Goal: Task Accomplishment & Management: Manage account settings

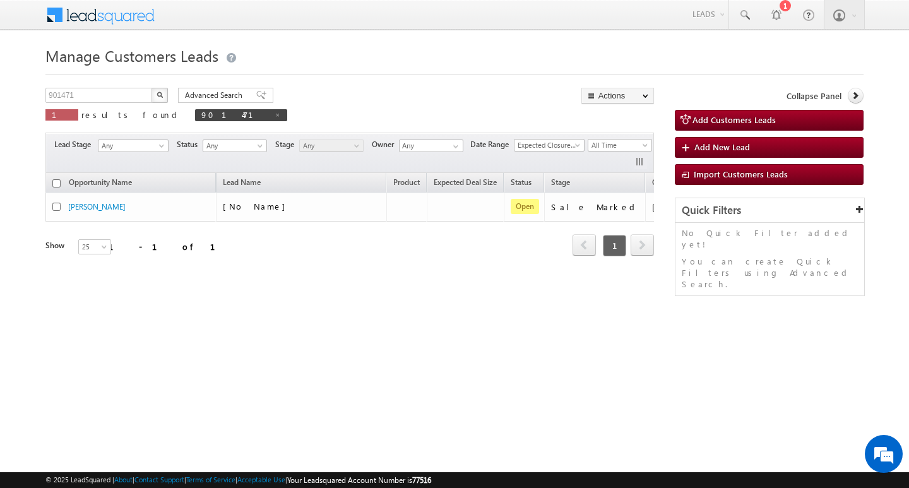
scroll to position [0, 51]
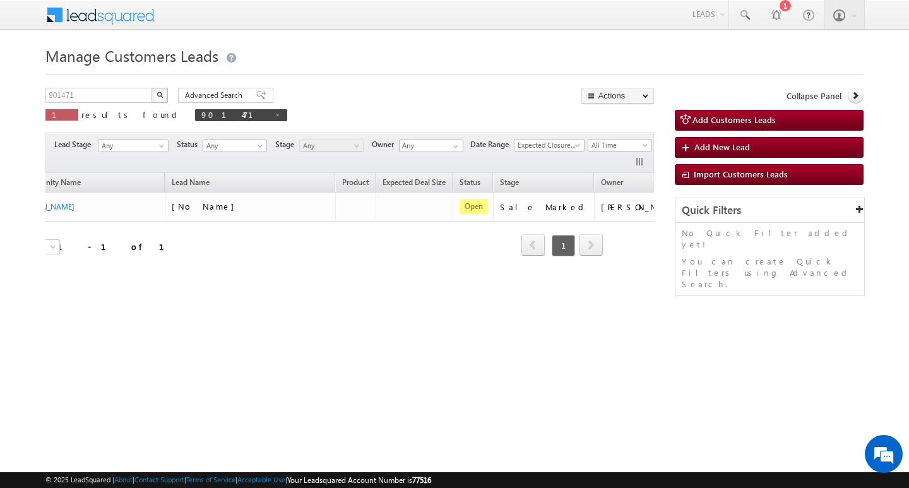
click at [97, 79] on div "Manage Customers Leads Customers Leads updated successfully. 901471 X 1 results…" at bounding box center [454, 200] width 819 height 316
click at [90, 93] on input "901471" at bounding box center [99, 95] width 108 height 15
type input "Search Customers Leads"
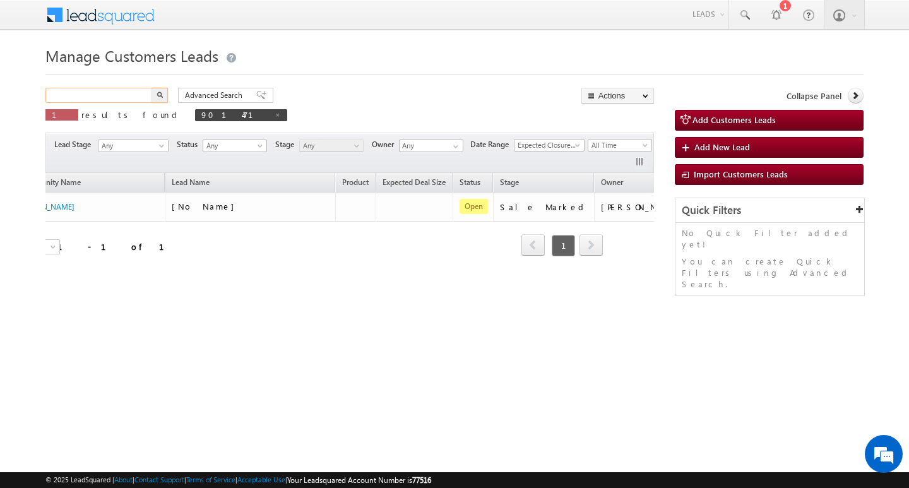
click at [100, 92] on input "text" at bounding box center [99, 95] width 108 height 15
paste input "904524"
type input "904524"
click at [152, 88] on button "button" at bounding box center [160, 95] width 16 height 15
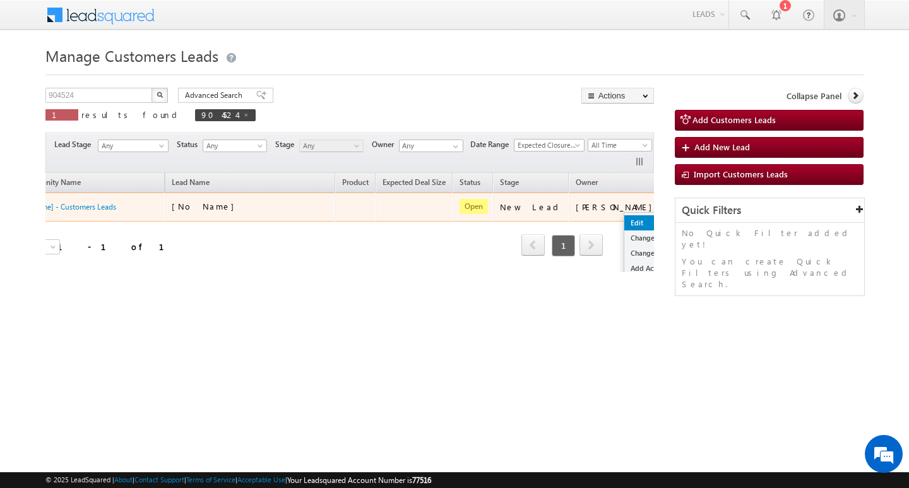
click at [625, 217] on link "Edit" at bounding box center [656, 222] width 63 height 15
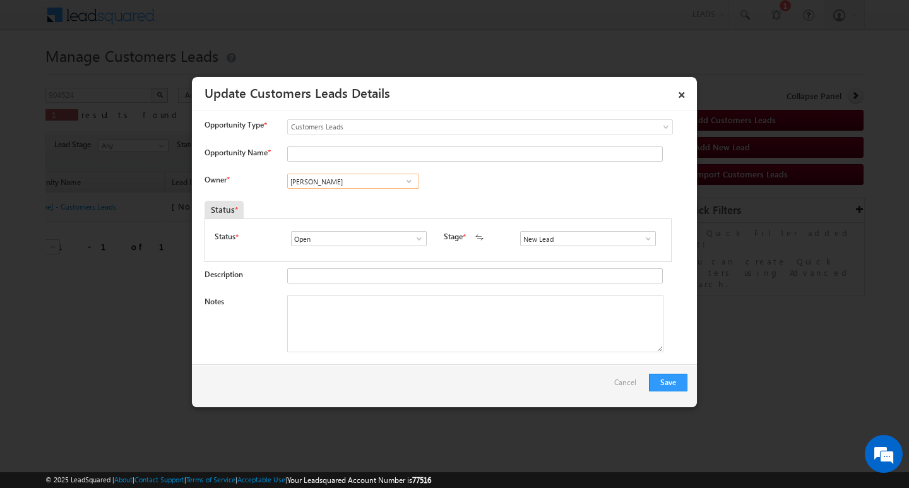
click at [369, 183] on input "[PERSON_NAME]" at bounding box center [353, 181] width 132 height 15
click at [386, 153] on input "Opportunity Name *" at bounding box center [475, 154] width 376 height 15
drag, startPoint x: 386, startPoint y: 153, endPoint x: 340, endPoint y: 152, distance: 45.5
click at [383, 153] on input "Opportunity Name *" at bounding box center [475, 154] width 376 height 15
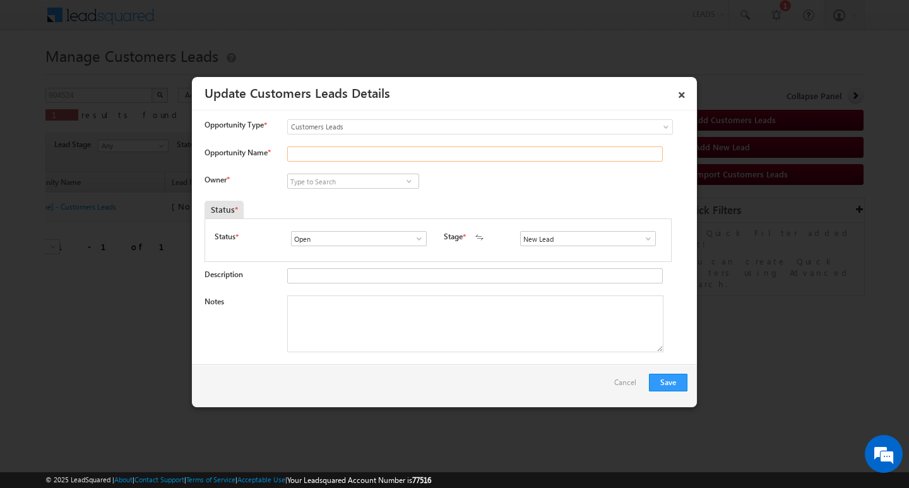
click at [339, 149] on input "Opportunity Name *" at bounding box center [475, 154] width 376 height 15
paste input "[PERSON_NAME]"
type input "[PERSON_NAME]"
click at [381, 178] on input at bounding box center [353, 181] width 132 height 15
click at [646, 232] on link at bounding box center [645, 238] width 16 height 13
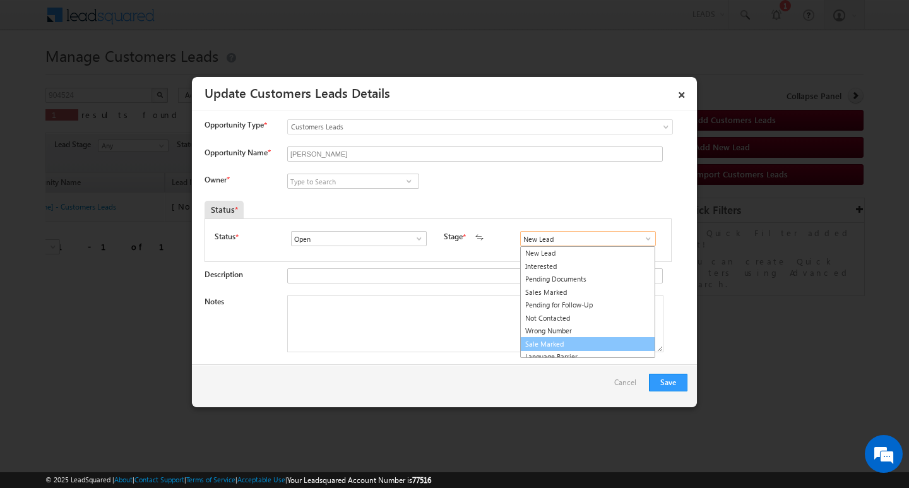
click at [590, 342] on link "Sale Marked" at bounding box center [587, 344] width 135 height 15
type input "Sale Marked"
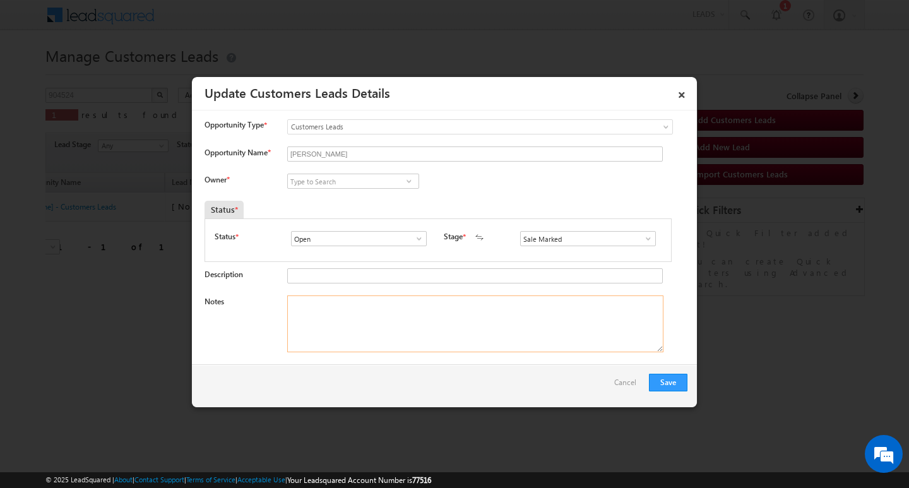
click at [454, 311] on textarea "Notes" at bounding box center [475, 324] width 376 height 57
click at [358, 179] on input at bounding box center [353, 181] width 132 height 15
paste input "[PERSON_NAME]"
click at [371, 196] on link "[PERSON_NAME] [PERSON_NAME][EMAIL_ADDRESS][DOMAIN_NAME]" at bounding box center [353, 201] width 132 height 24
type input "[PERSON_NAME]"
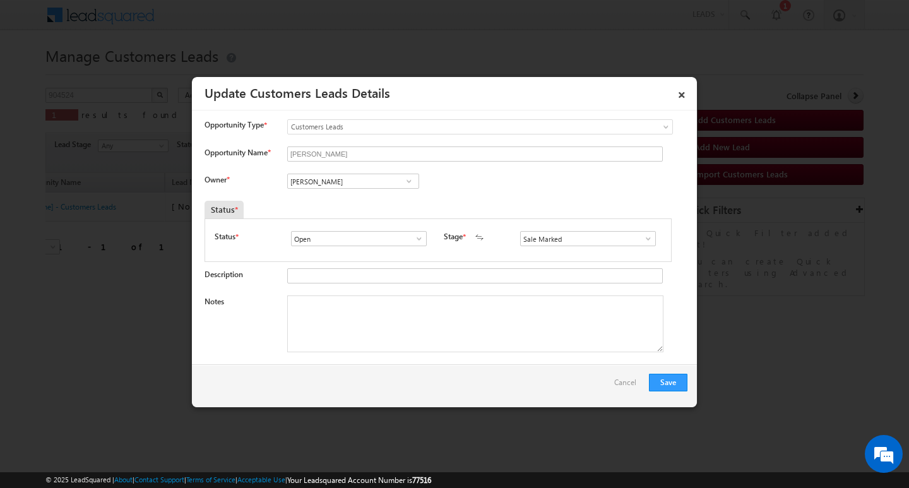
drag, startPoint x: 393, startPoint y: 320, endPoint x: 294, endPoint y: 212, distance: 146.7
click at [357, 303] on textarea "Notes" at bounding box center [475, 324] width 376 height 57
click at [385, 325] on textarea "Notes" at bounding box center [475, 324] width 376 height 57
paste textarea "[PERSON_NAME]/ AG : 38/ JOB / MOTHE INCOME : 30K WORAK EXPW : 6Y / PROPERT TYPE…"
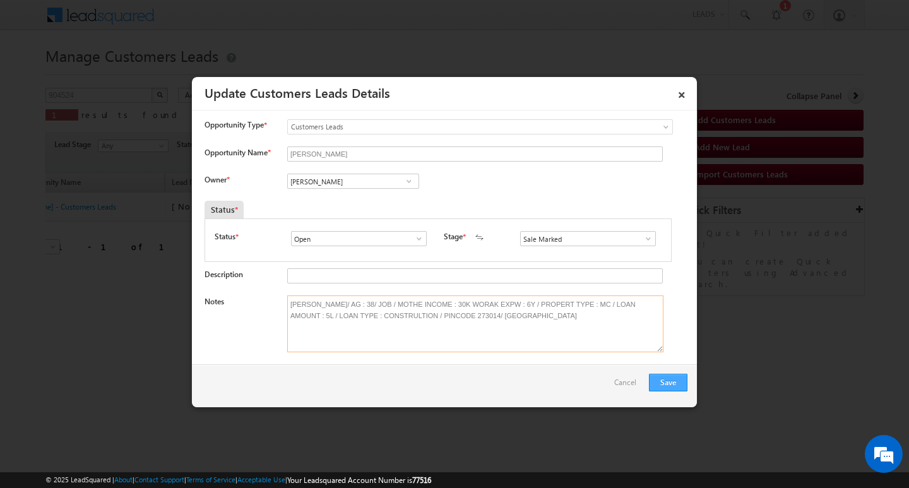
type textarea "[PERSON_NAME]/ AG : 38/ JOB / MOTHE INCOME : 30K WORAK EXPW : 6Y / PROPERT TYPE…"
click at [675, 383] on button "Save" at bounding box center [668, 383] width 39 height 18
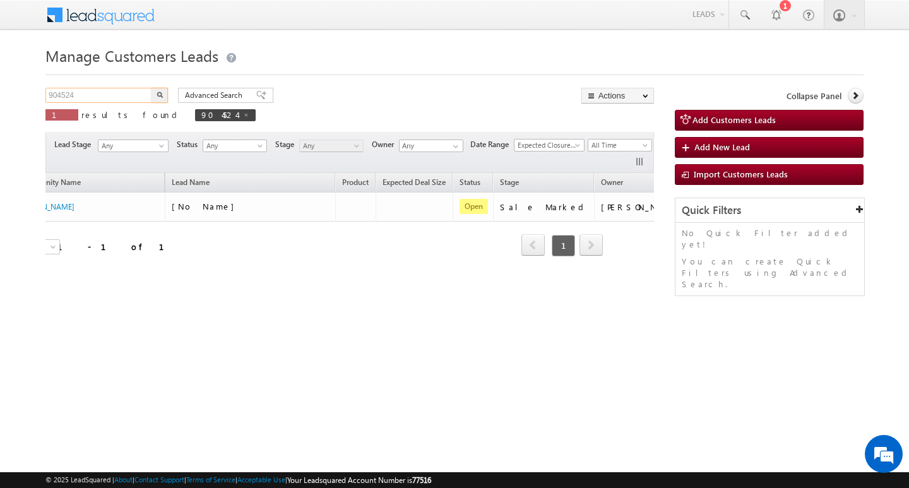
click at [117, 93] on input "904524" at bounding box center [99, 95] width 108 height 15
type input "Search Customers Leads"
click at [81, 93] on input "text" at bounding box center [99, 95] width 108 height 15
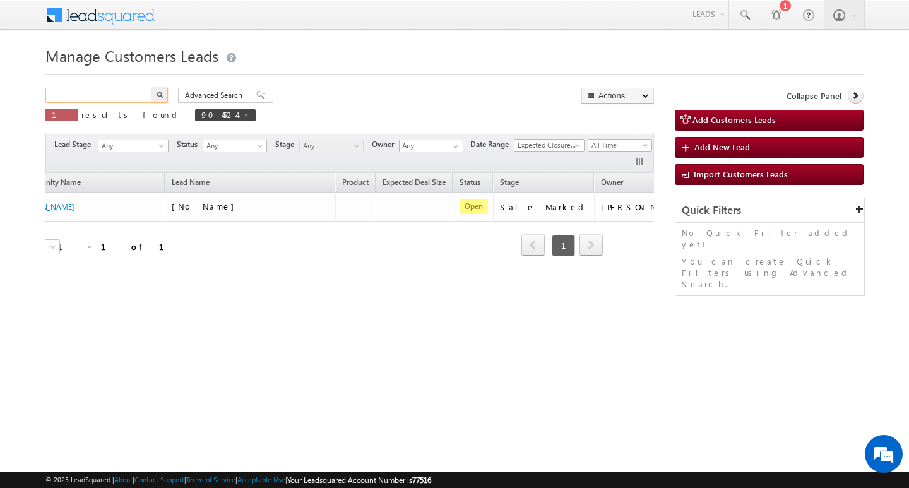
click at [81, 93] on input "text" at bounding box center [99, 95] width 108 height 15
paste input "904436"
type input "904436"
click at [152, 88] on button "button" at bounding box center [160, 95] width 16 height 15
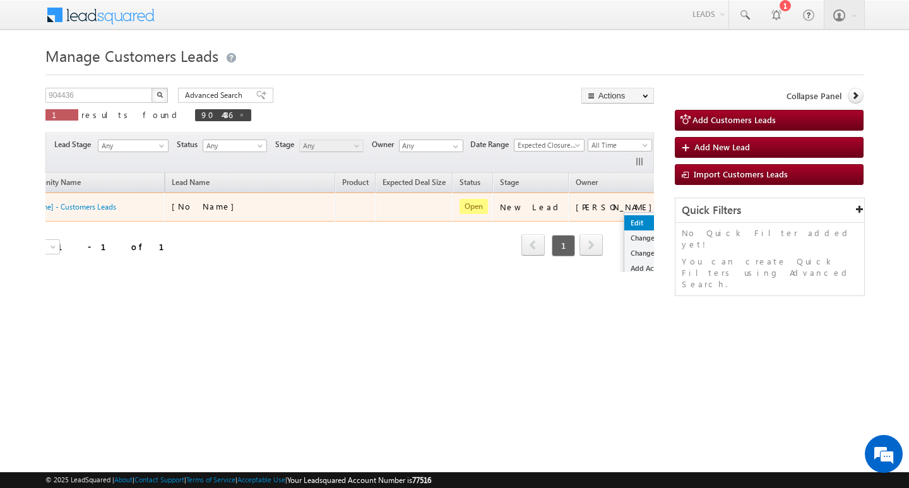
click at [625, 216] on link "Edit" at bounding box center [656, 222] width 63 height 15
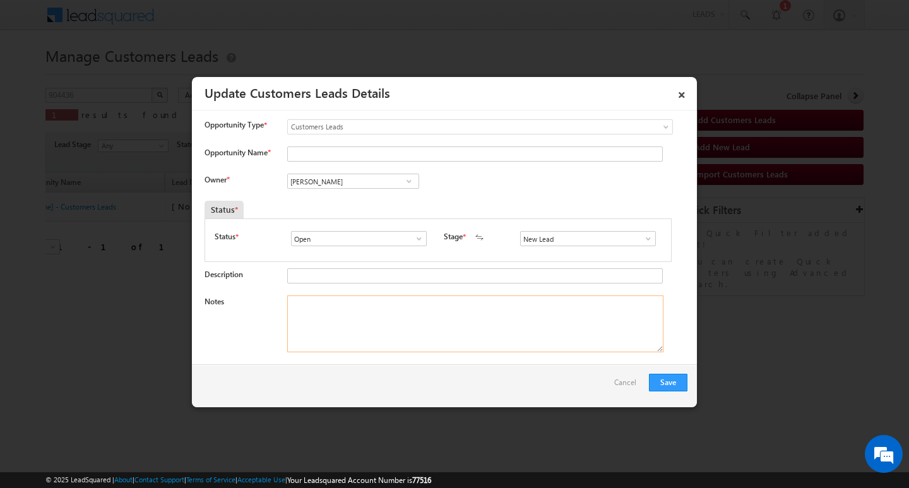
click at [390, 315] on textarea "Notes" at bounding box center [475, 324] width 376 height 57
click at [364, 176] on input "[PERSON_NAME]" at bounding box center [353, 181] width 132 height 15
click at [303, 187] on input at bounding box center [353, 181] width 132 height 15
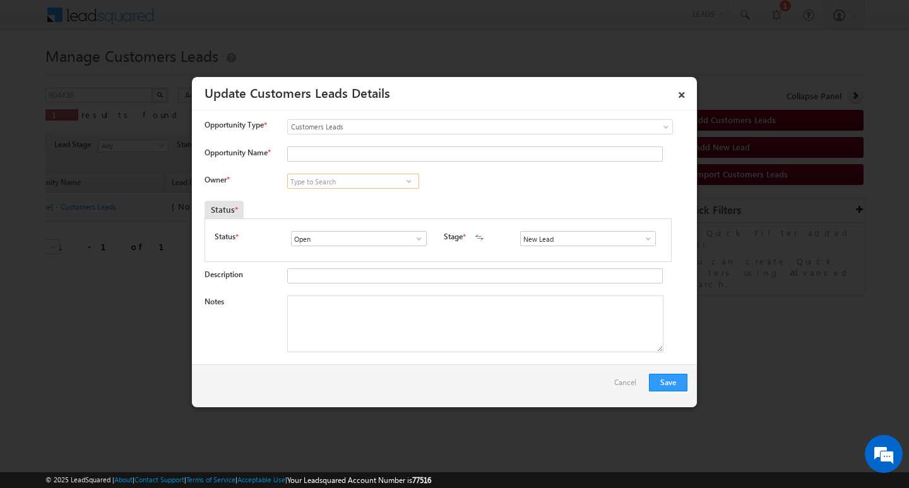
paste input "[PERSON_NAME]"
click at [303, 199] on link "[PERSON_NAME] [EMAIL_ADDRESS][PERSON_NAME][DOMAIN_NAME]" at bounding box center [353, 201] width 132 height 24
type input "[PERSON_NAME]"
click at [318, 154] on input "Opportunity Name *" at bounding box center [475, 154] width 376 height 15
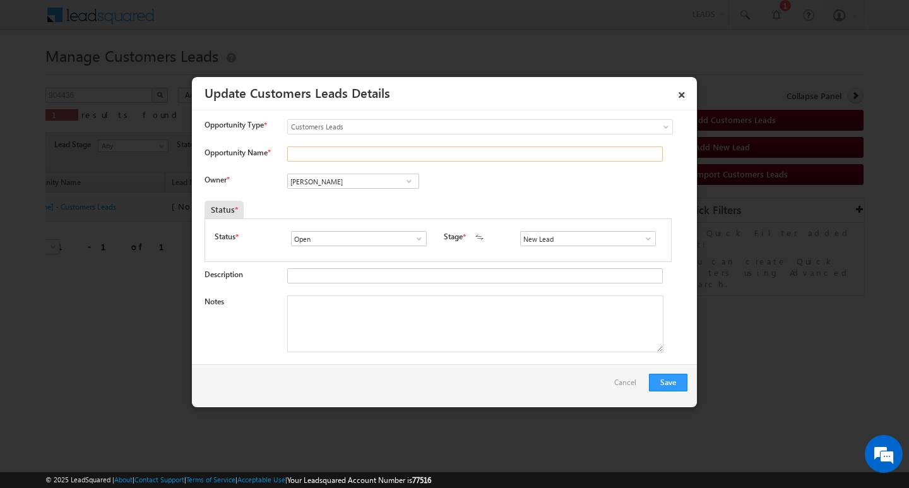
click at [318, 154] on input "Opportunity Name *" at bounding box center [475, 154] width 376 height 15
click at [345, 150] on input "Opportunity Name *" at bounding box center [475, 154] width 376 height 15
paste input "[PERSON_NAME]"
type input "[PERSON_NAME]"
click at [321, 325] on textarea "Notes" at bounding box center [475, 324] width 376 height 57
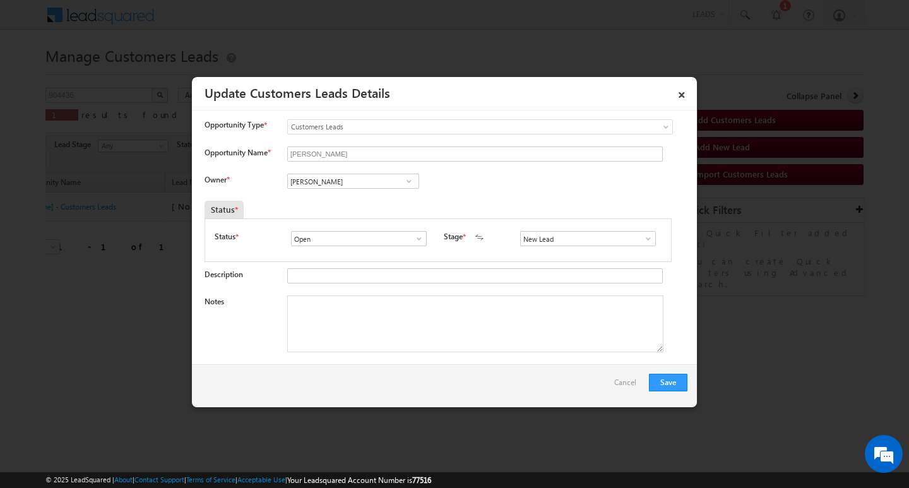
click at [637, 244] on link at bounding box center [645, 238] width 16 height 13
click at [653, 234] on div "Status * Open Won Lost Open Stage * New Lead Interested Pending Documents" at bounding box center [438, 241] width 467 height 44
click at [649, 237] on span at bounding box center [648, 239] width 13 height 10
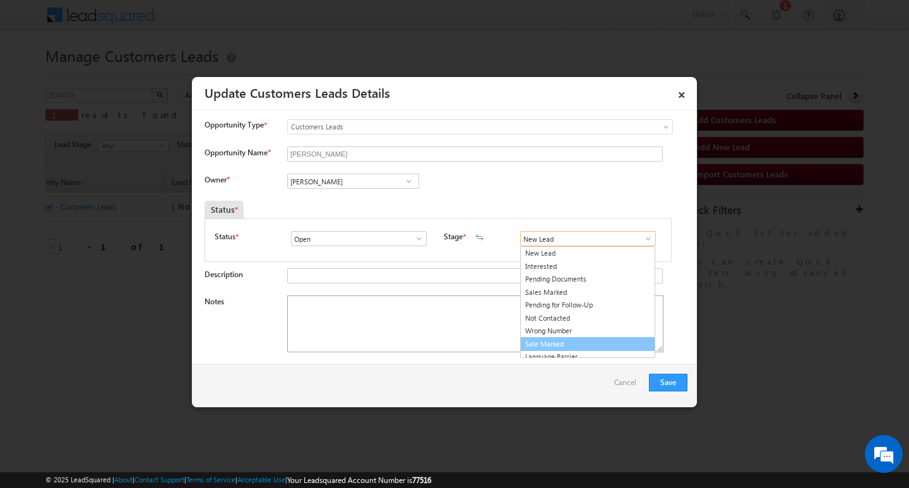
drag, startPoint x: 594, startPoint y: 341, endPoint x: 411, endPoint y: 312, distance: 185.4
click at [592, 342] on link "Sale Marked" at bounding box center [587, 344] width 135 height 15
type input "Sale Marked"
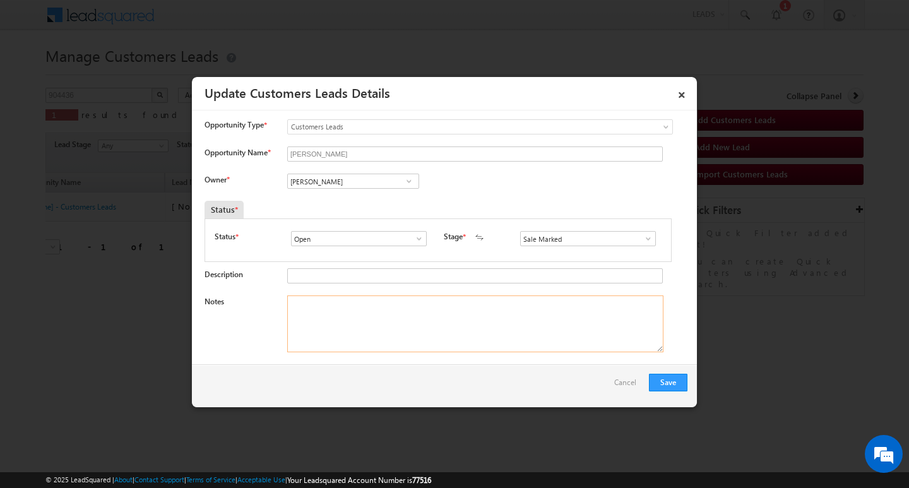
click at [394, 303] on textarea "Notes" at bounding box center [475, 324] width 376 height 57
click at [431, 319] on textarea "Notes" at bounding box center [475, 324] width 376 height 57
paste textarea "[PERSON_NAME] AG : 30/ B / MOTHE INCPME : 2L / EMI : 20K / CIBIL SCRO : 730/ PR…"
type textarea "[PERSON_NAME] AG : 30/ B / MOTHE INCPME : 2L / EMI : 20K / CIBIL SCRO : 730/ PR…"
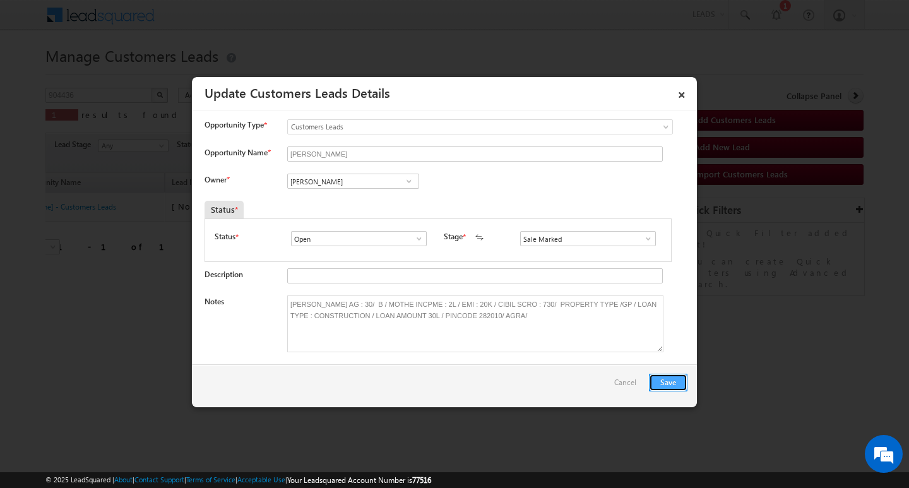
click at [665, 375] on button "Save" at bounding box center [668, 383] width 39 height 18
